Goal: Information Seeking & Learning: Find specific fact

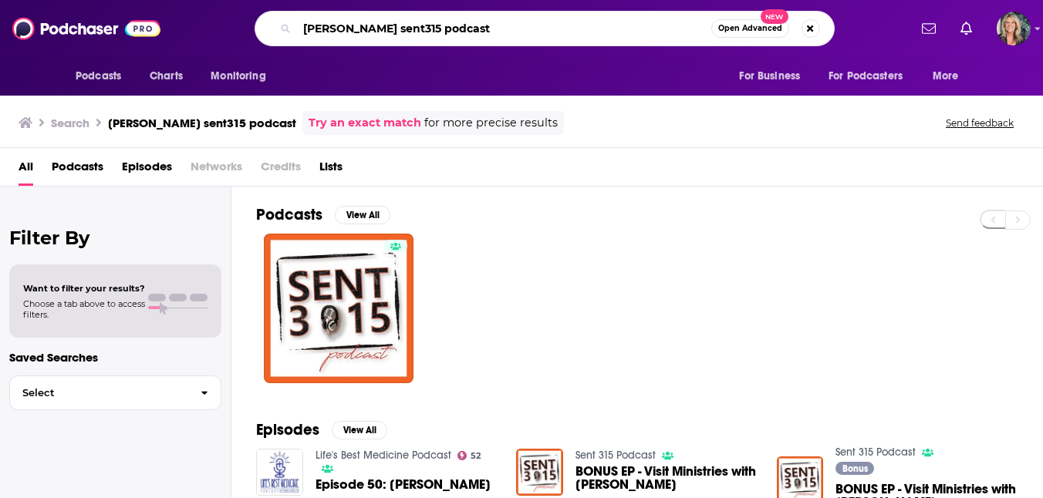
drag, startPoint x: 470, startPoint y: 32, endPoint x: 287, endPoint y: 24, distance: 183.7
click at [287, 24] on div "[PERSON_NAME] sent315 podcast Open Advanced New" at bounding box center [544, 28] width 580 height 35
type input "1000 hours outside"
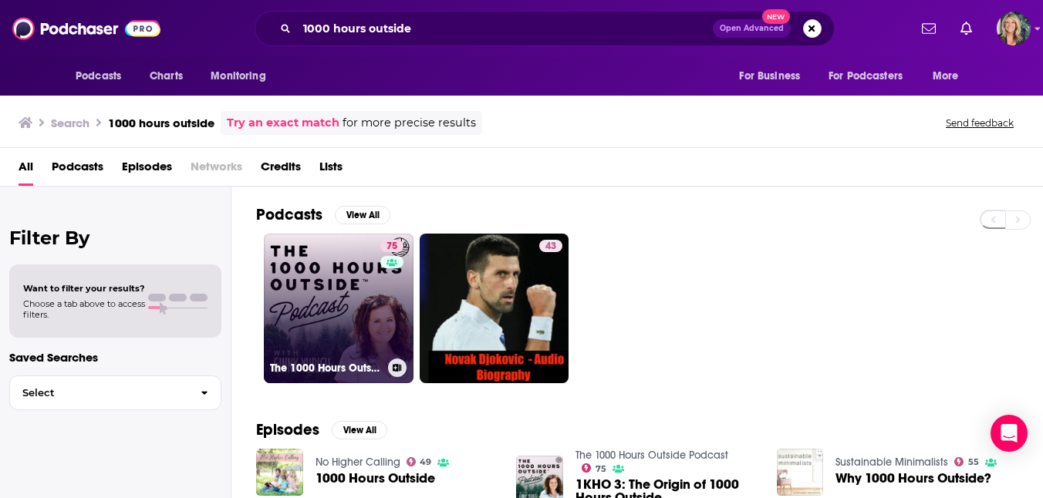
click at [342, 287] on link "75 The 1000 Hours Outside Podcast" at bounding box center [339, 309] width 150 height 150
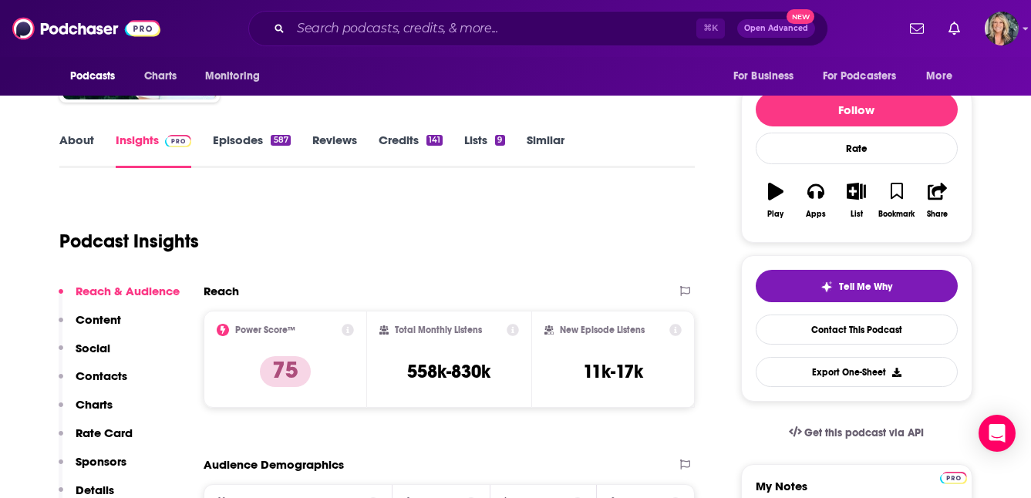
scroll to position [163, 0]
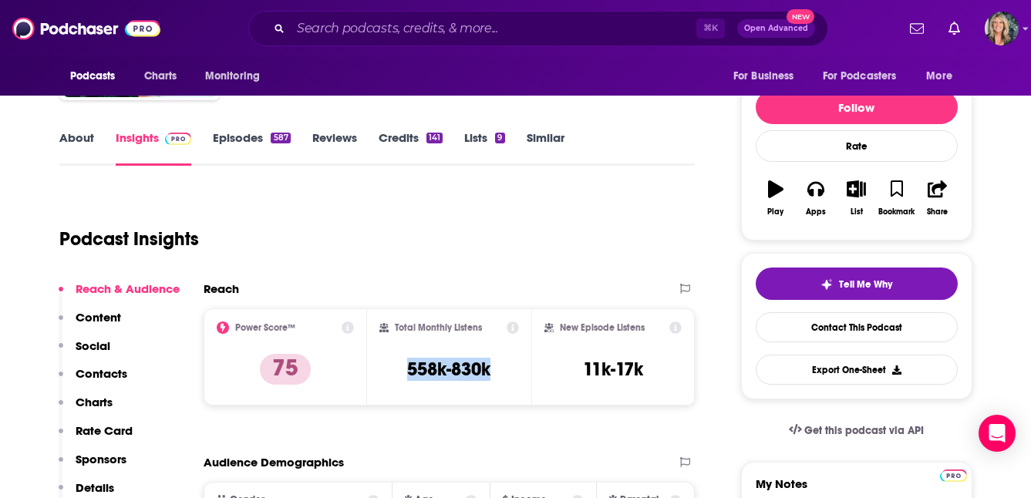
drag, startPoint x: 503, startPoint y: 368, endPoint x: 403, endPoint y: 368, distance: 99.5
click at [403, 368] on div "Total Monthly Listens 558k-830k" at bounding box center [449, 357] width 140 height 71
copy h3 "558k-830k"
